Goal: Task Accomplishment & Management: Use online tool/utility

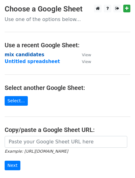
click at [23, 55] on strong "mix candidates" at bounding box center [25, 55] width 40 height 6
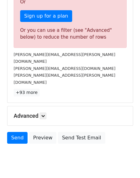
scroll to position [207, 0]
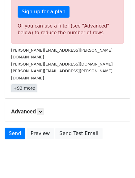
click at [24, 84] on link "+93 more" at bounding box center [24, 88] width 26 height 8
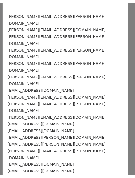
scroll to position [0, 0]
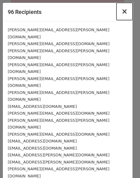
click at [121, 13] on span "×" at bounding box center [124, 11] width 6 height 9
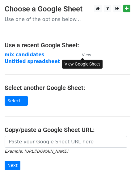
click at [88, 54] on small "View" at bounding box center [86, 55] width 9 height 5
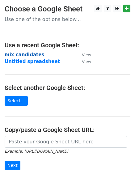
click at [26, 55] on strong "mix candidates" at bounding box center [25, 55] width 40 height 6
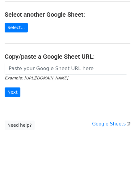
scroll to position [75, 0]
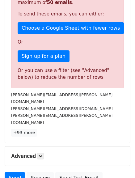
scroll to position [164, 0]
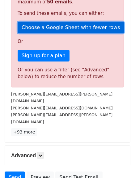
click at [53, 25] on link "Choose a Google Sheet with fewer rows" at bounding box center [71, 28] width 106 height 12
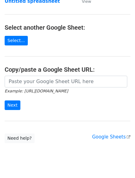
scroll to position [61, 0]
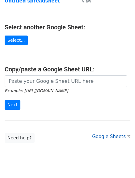
click at [106, 138] on link "Google Sheets" at bounding box center [111, 137] width 38 height 6
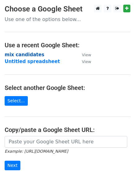
click at [22, 56] on strong "mix candidates" at bounding box center [25, 55] width 40 height 6
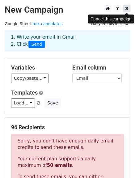
click at [127, 11] on link at bounding box center [126, 9] width 7 height 8
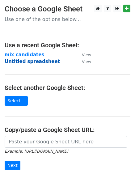
click at [37, 61] on strong "Untitled spreadsheet" at bounding box center [32, 62] width 55 height 6
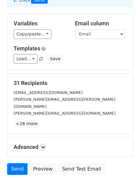
scroll to position [45, 0]
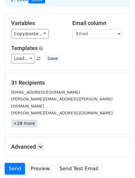
click at [17, 120] on link "+28 more" at bounding box center [24, 124] width 26 height 8
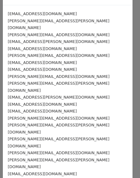
scroll to position [0, 0]
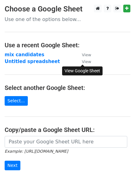
click at [88, 61] on small "View" at bounding box center [86, 61] width 9 height 5
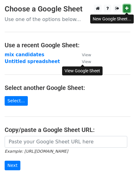
click at [126, 6] on link at bounding box center [126, 9] width 7 height 8
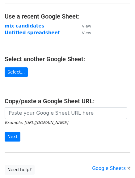
scroll to position [29, 0]
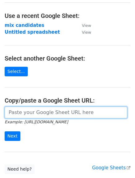
click at [19, 117] on input "url" at bounding box center [66, 113] width 123 height 12
paste input "https://docs.google.com/spreadsheets/d/1sHaaswlDzN9cZNd8kDC4NLtbVDDZrR8iyPgvO2_…"
type input "https://docs.google.com/spreadsheets/d/1sHaaswlDzN9cZNd8kDC4NLtbVDDZrR8iyPgvO2_…"
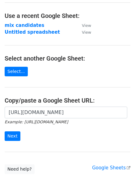
scroll to position [0, 0]
click at [12, 134] on input "Next" at bounding box center [13, 136] width 16 height 10
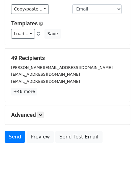
scroll to position [70, 0]
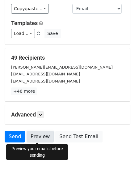
click at [33, 136] on link "Preview" at bounding box center [40, 137] width 27 height 12
